Goal: Task Accomplishment & Management: Use online tool/utility

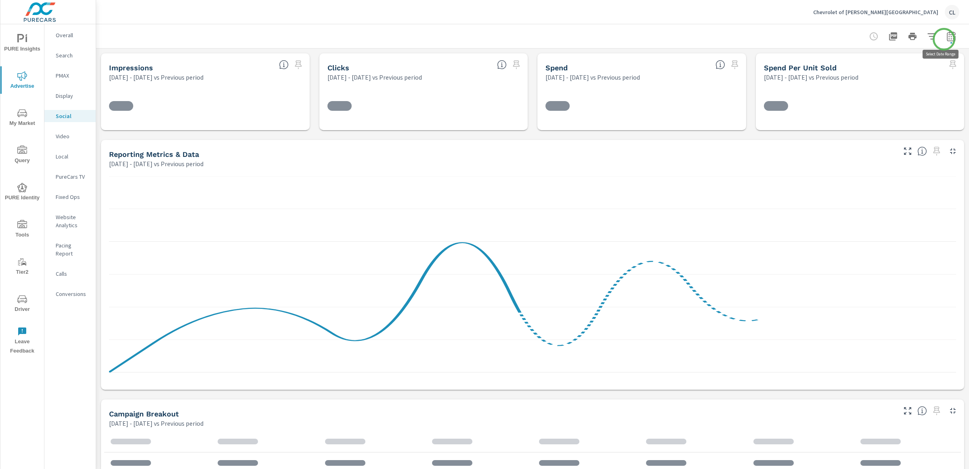
click at [947, 39] on icon "button" at bounding box center [952, 37] width 10 height 10
select select "Previous period"
click at [904, 69] on select "Custom [DATE] Last week Last 7 days Last 14 days Last 30 days Last 45 days Last…" at bounding box center [879, 70] width 87 height 16
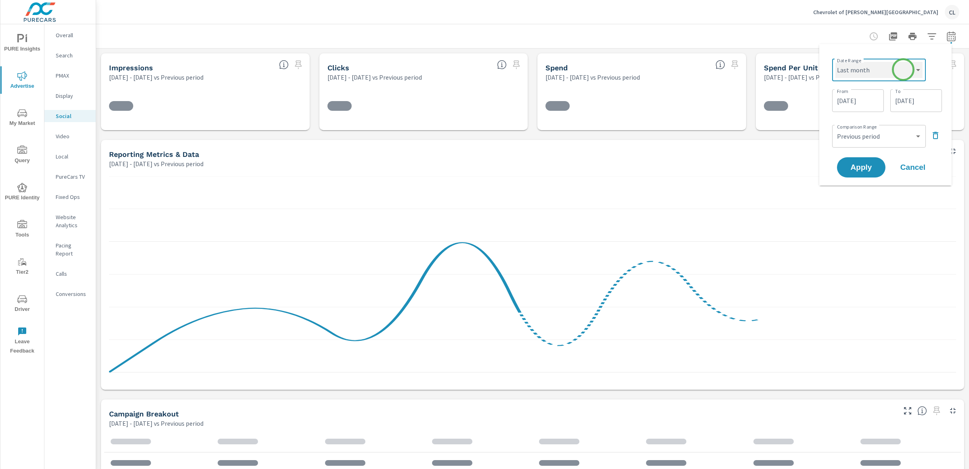
click at [836, 62] on select "Custom [DATE] Last week Last 7 days Last 14 days Last 30 days Last 45 days Last…" at bounding box center [879, 70] width 87 height 16
select select "Last month"
click at [858, 142] on button "Apply" at bounding box center [861, 136] width 50 height 21
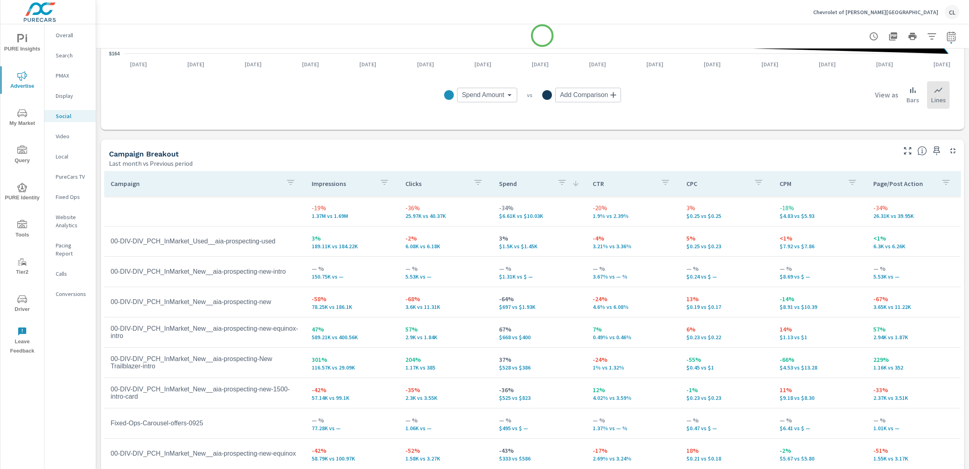
scroll to position [271, 0]
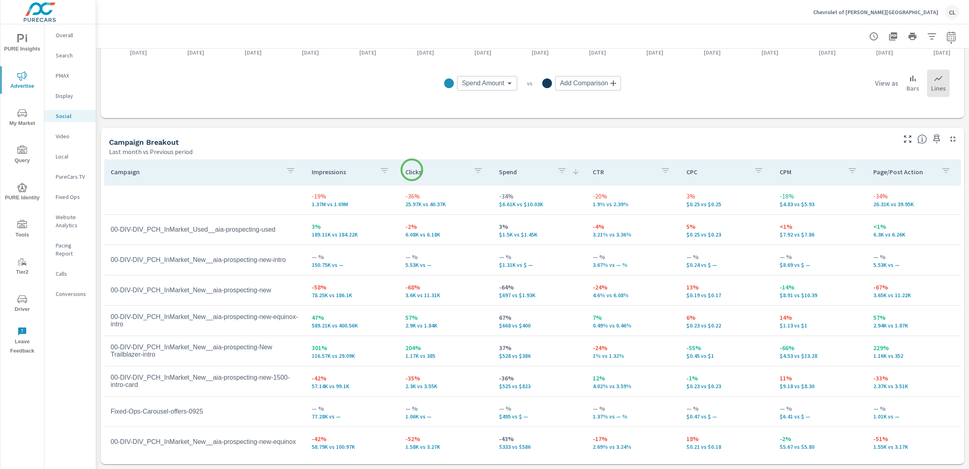
click at [412, 170] on p "Clicks" at bounding box center [436, 172] width 61 height 8
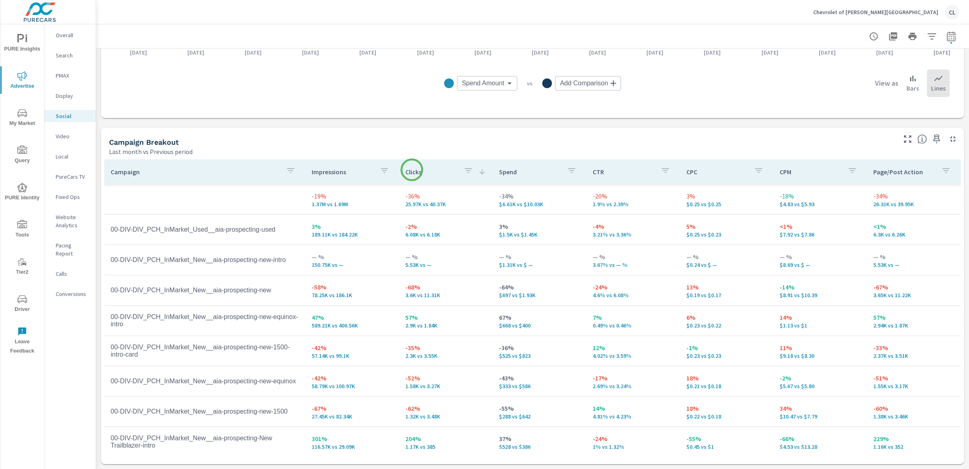
click at [412, 170] on p "Clicks" at bounding box center [432, 172] width 52 height 8
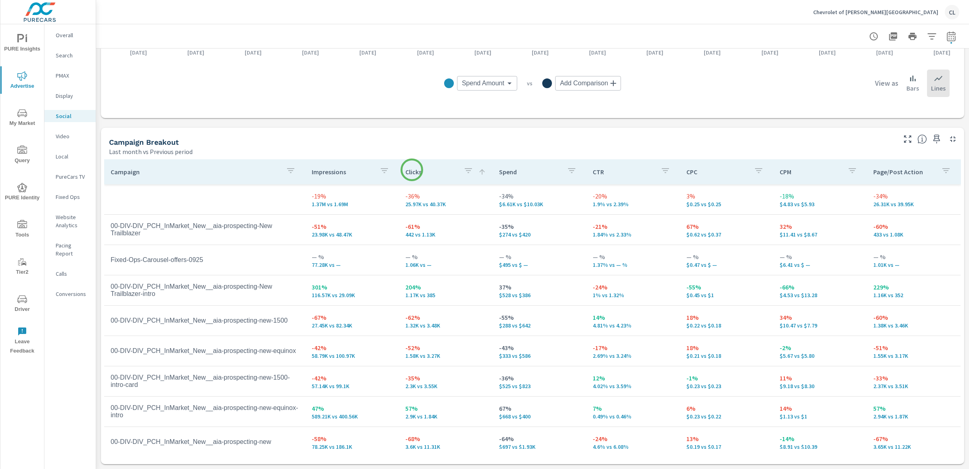
click at [412, 170] on p "Clicks" at bounding box center [432, 172] width 52 height 8
